Goal: Task Accomplishment & Management: Use online tool/utility

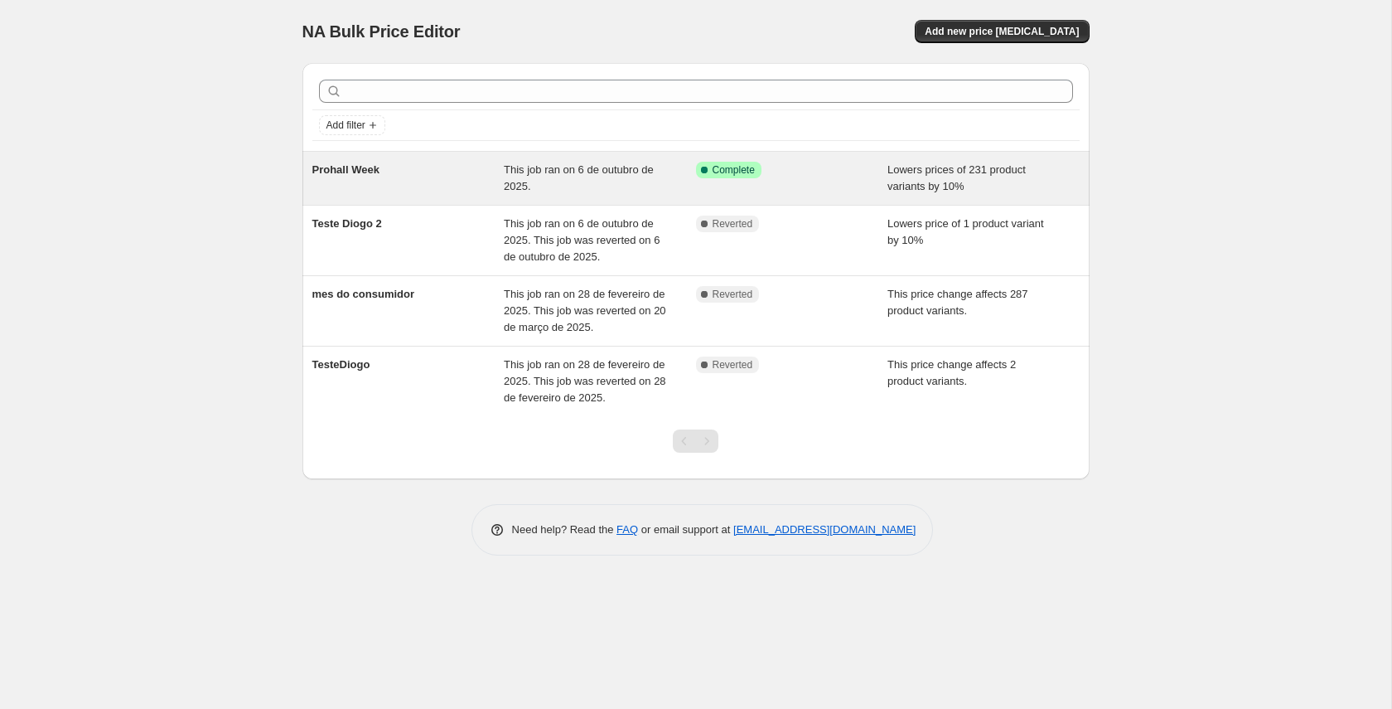
click at [670, 188] on div "This job ran on 6 de outubro de 2025." at bounding box center [600, 178] width 192 height 33
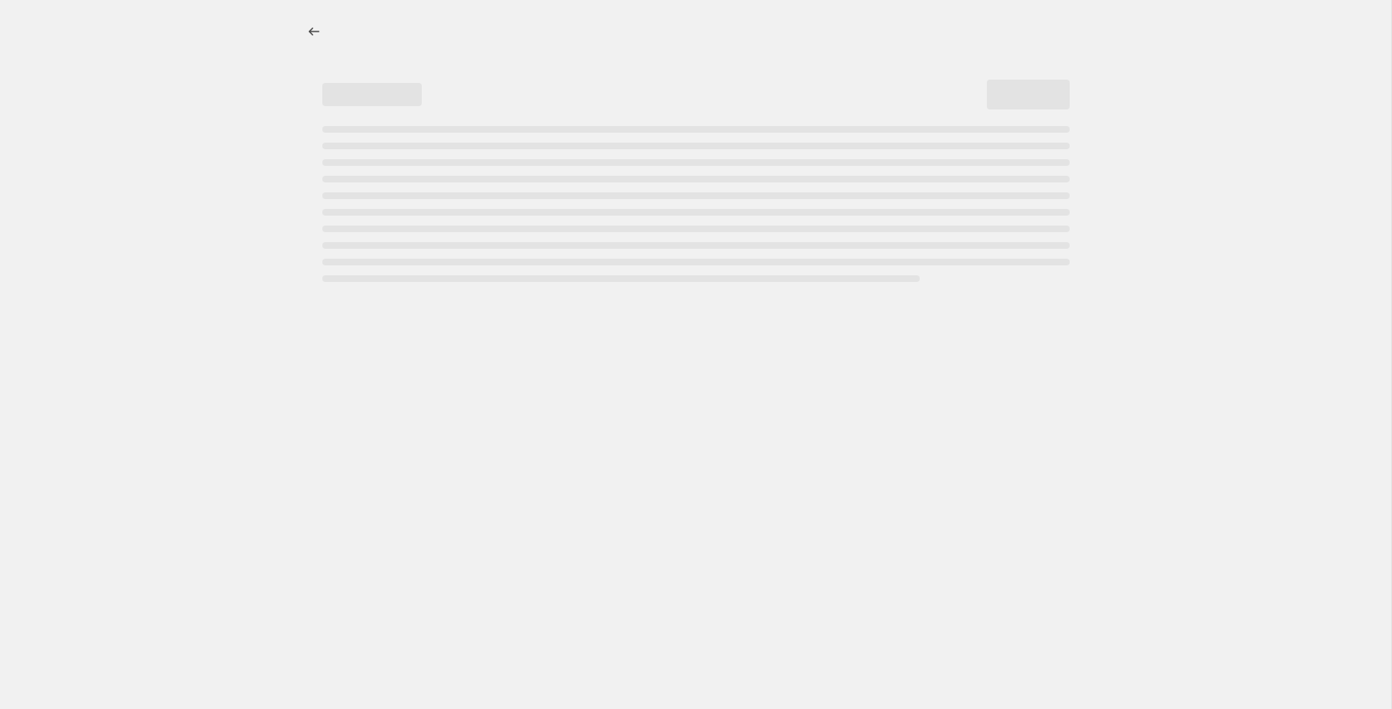
select select "percentage"
select select "no_change"
